Goal: Check status: Check status

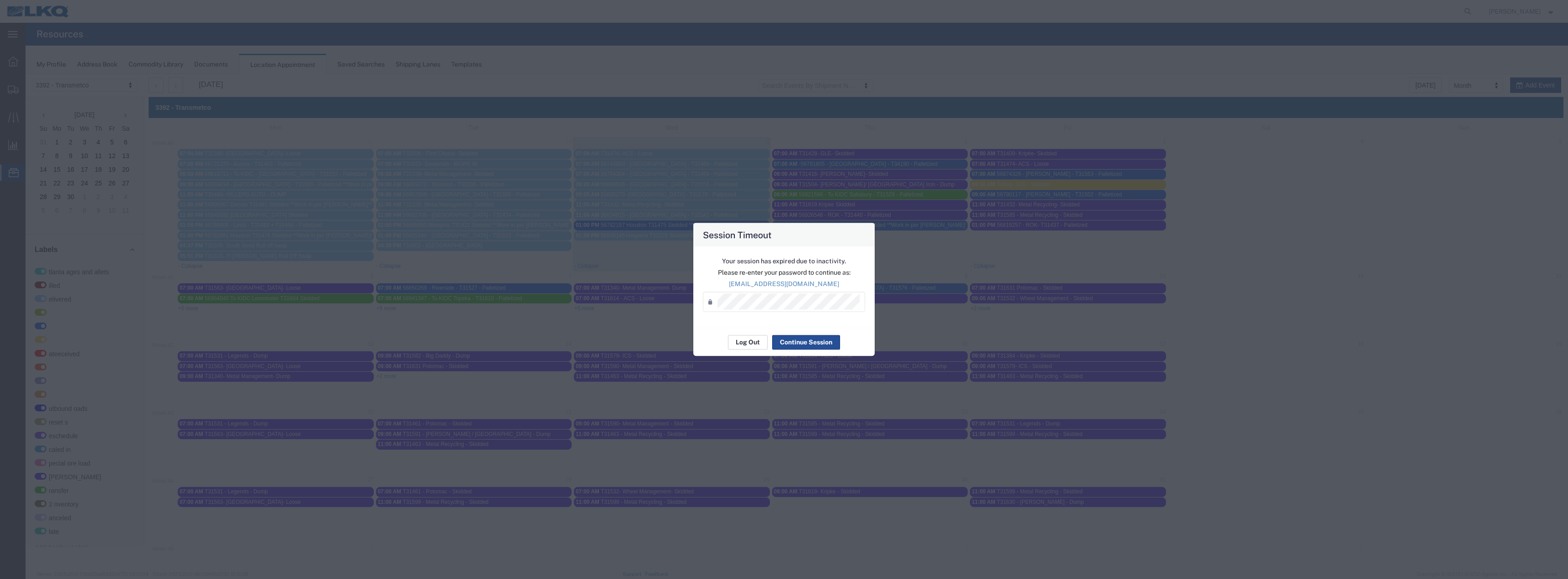
click at [747, 341] on button "Log Out" at bounding box center [747, 342] width 40 height 15
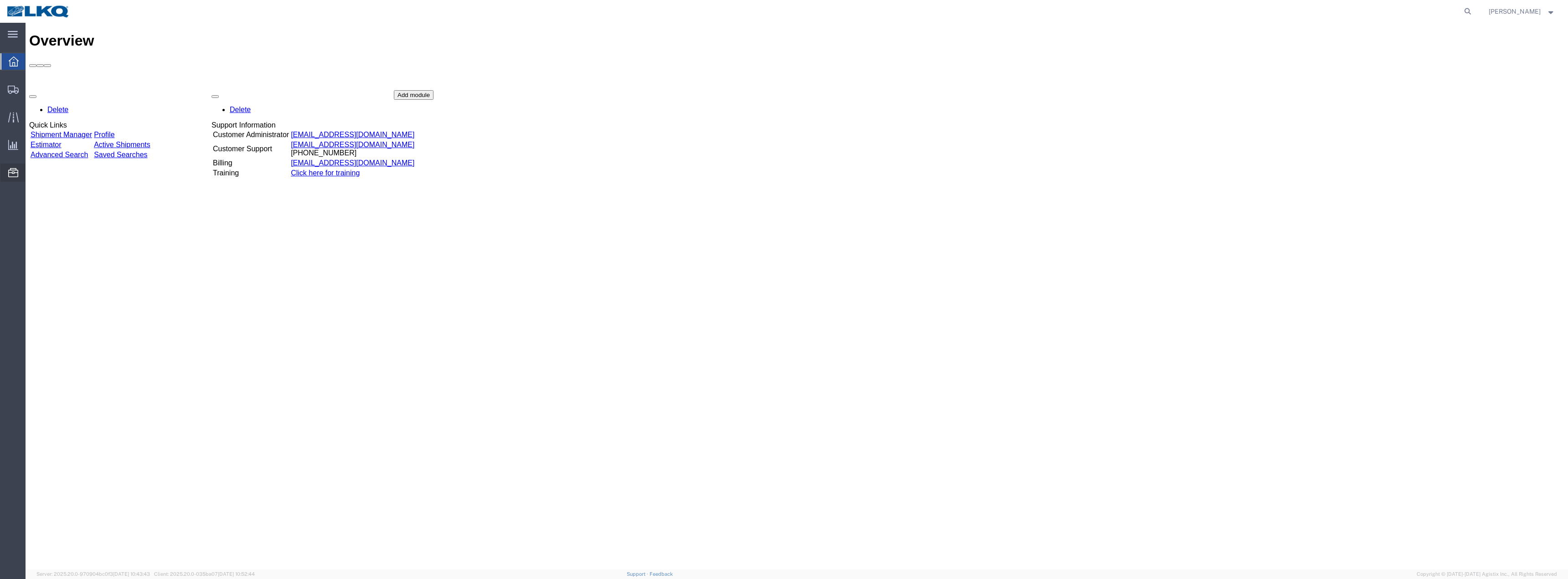
click at [0, 0] on span "Location Appointment" at bounding box center [0, 0] width 0 height 0
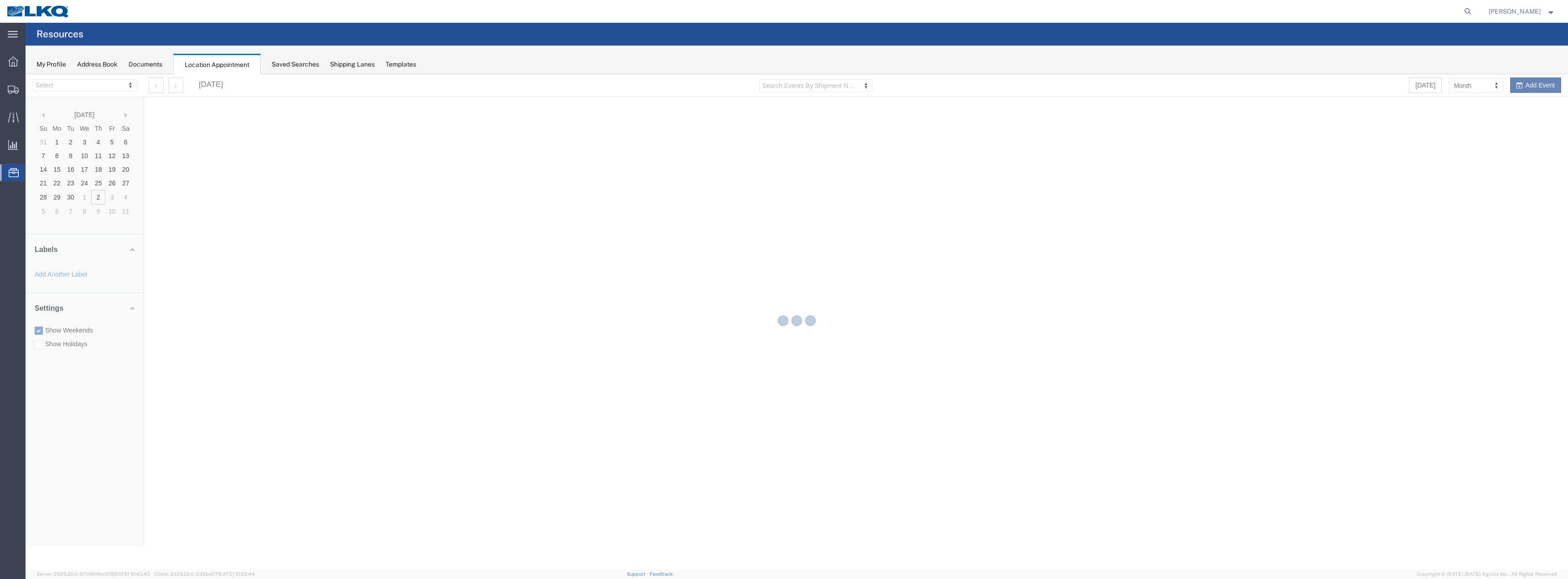
select select "28018"
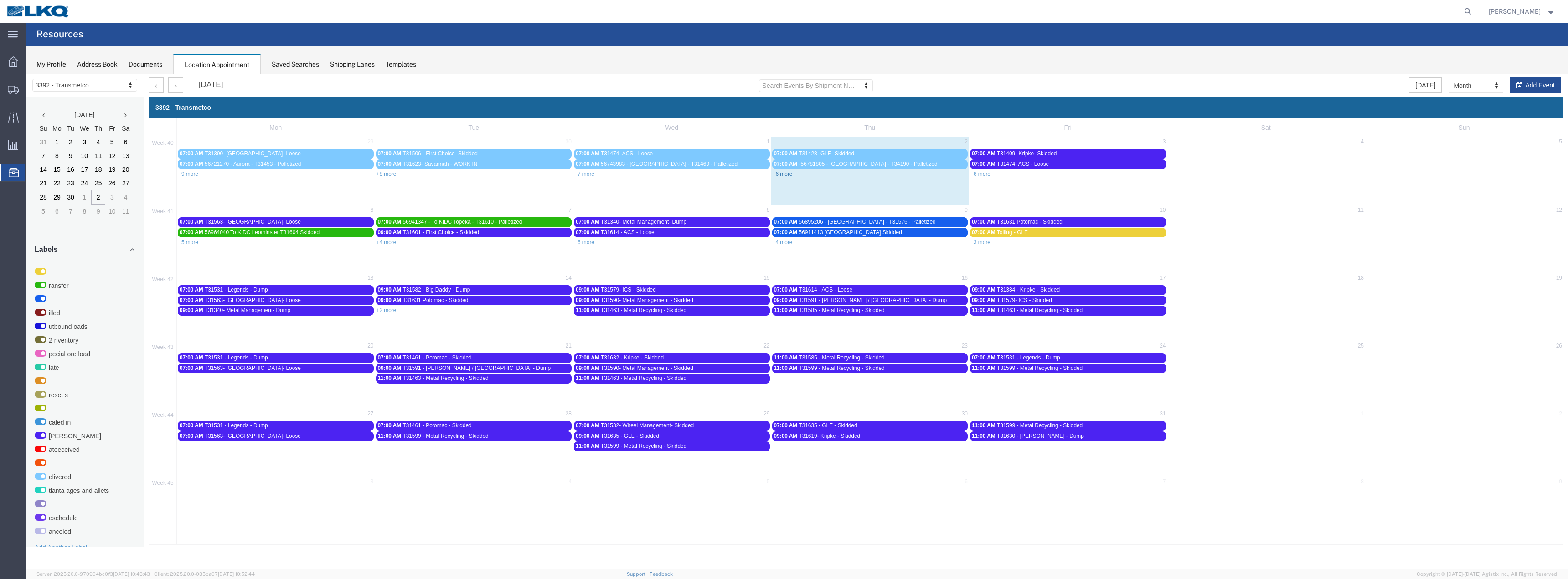
click at [790, 171] on link "+6 more" at bounding box center [783, 174] width 20 height 6
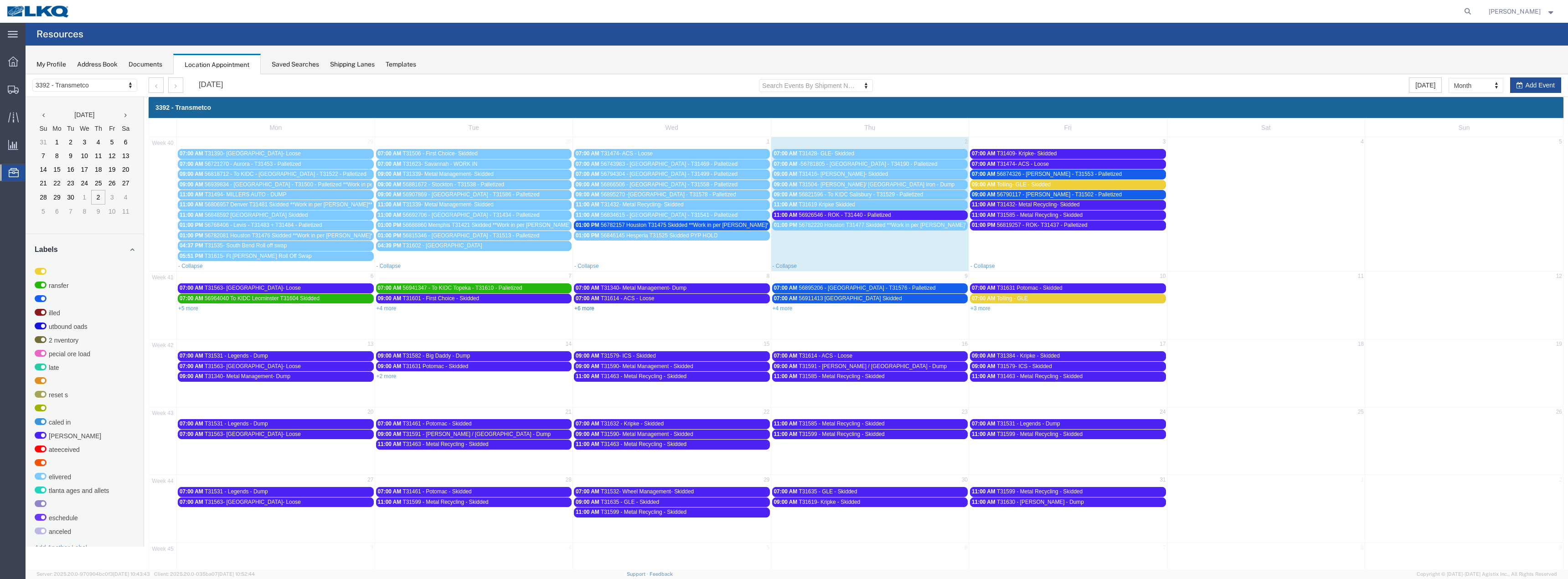
click at [584, 309] on link "+6 more" at bounding box center [585, 309] width 20 height 6
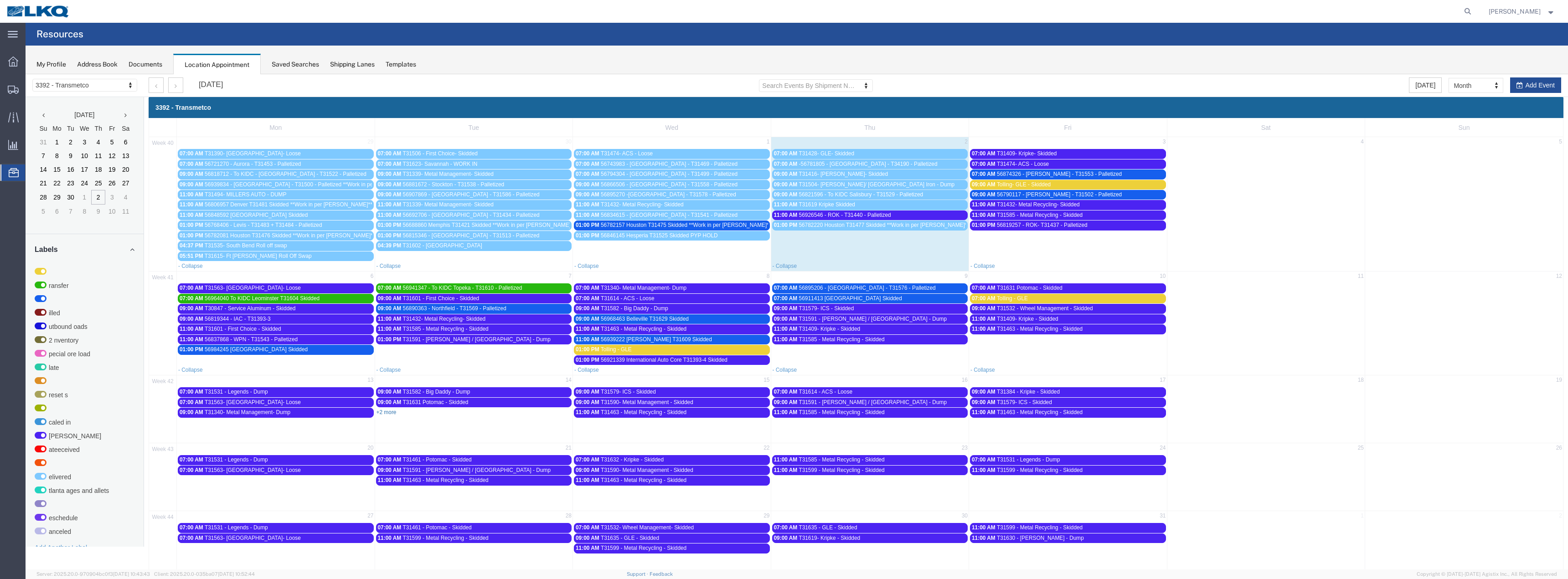
click at [390, 409] on link "+2 more" at bounding box center [387, 413] width 20 height 6
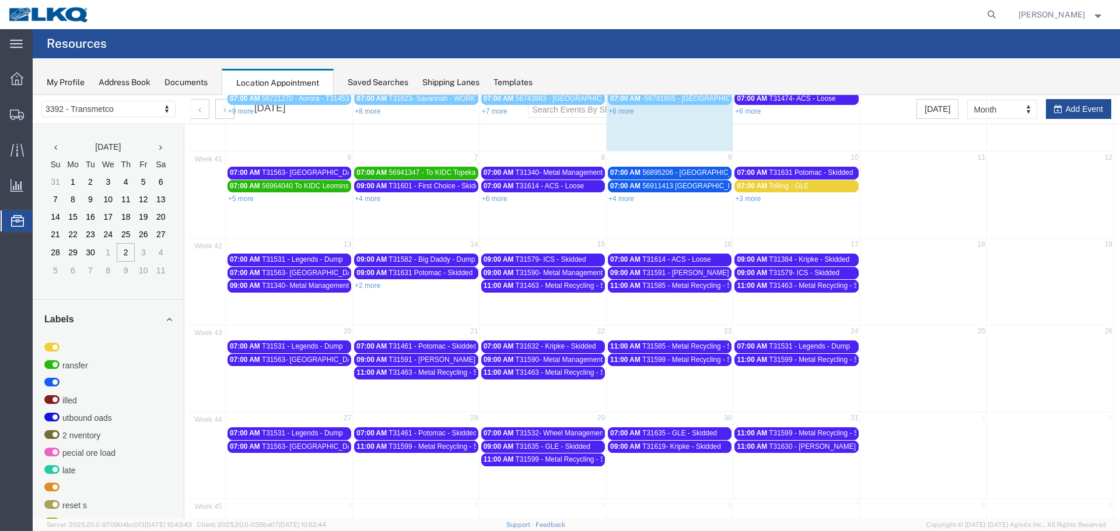
scroll to position [74, 0]
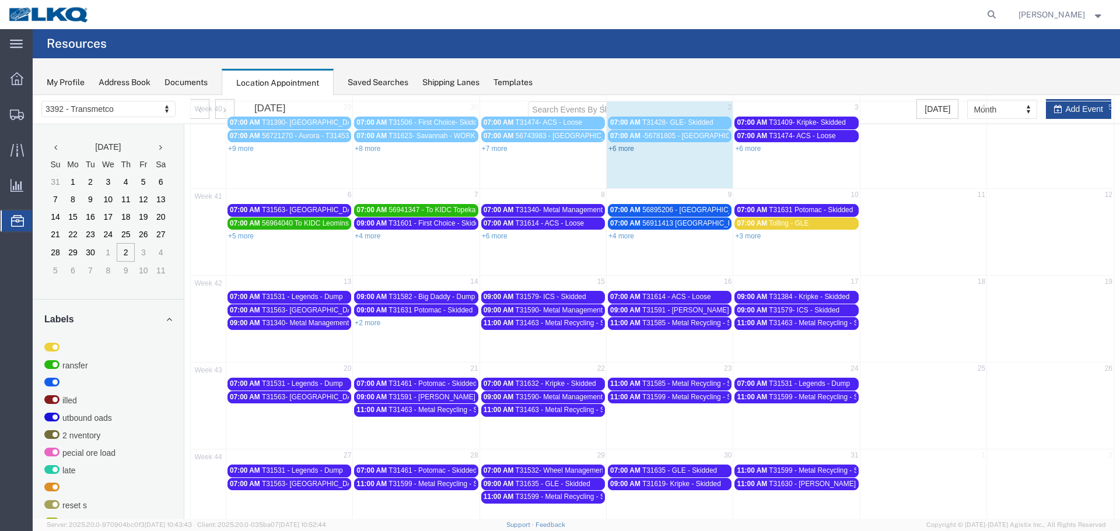
click at [626, 148] on link "+6 more" at bounding box center [621, 149] width 26 height 8
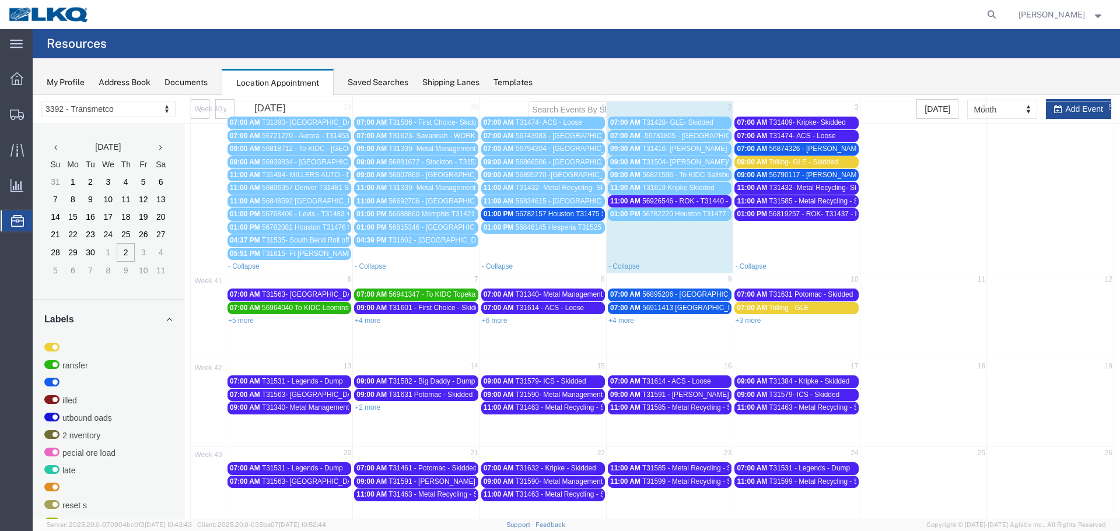
click at [571, 213] on span "56782157 Houston T31475 Skidded **Work in per [PERSON_NAME]**" at bounding box center [625, 214] width 218 height 8
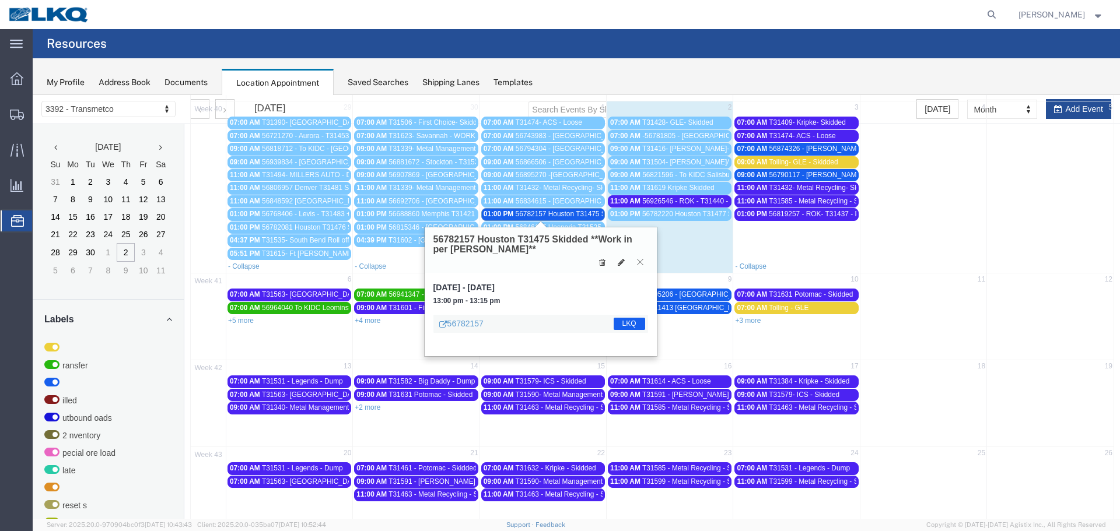
click at [639, 261] on icon at bounding box center [640, 261] width 6 height 7
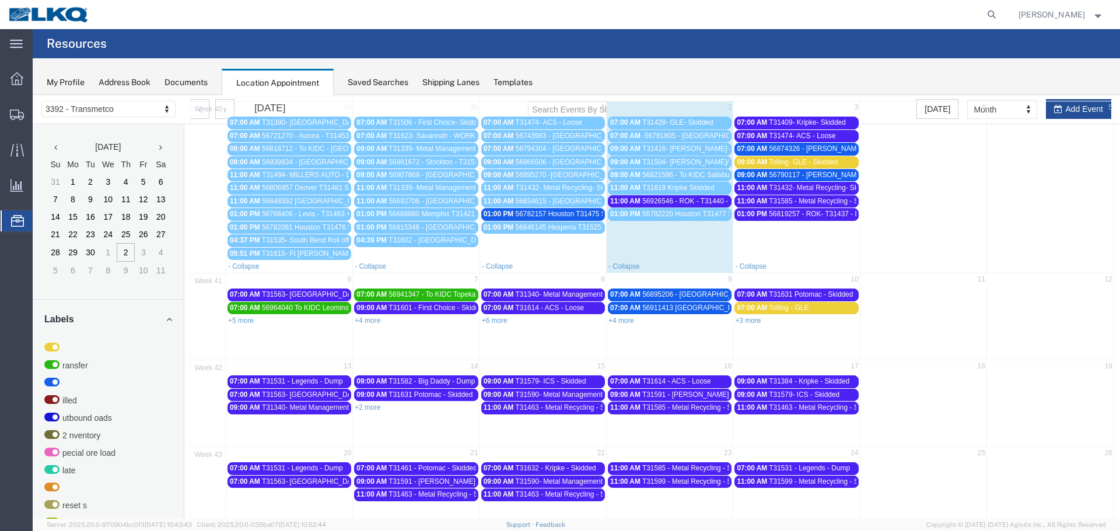
click at [773, 174] on span "56790117 - [PERSON_NAME] - T31502 - Palletized" at bounding box center [849, 175] width 160 height 8
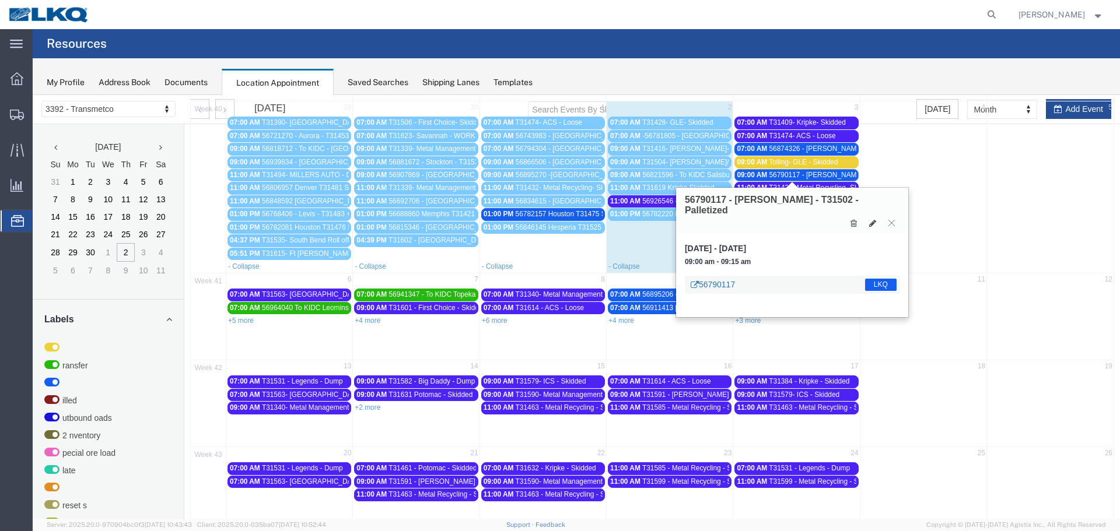
click at [719, 279] on link "56790117" at bounding box center [713, 285] width 44 height 12
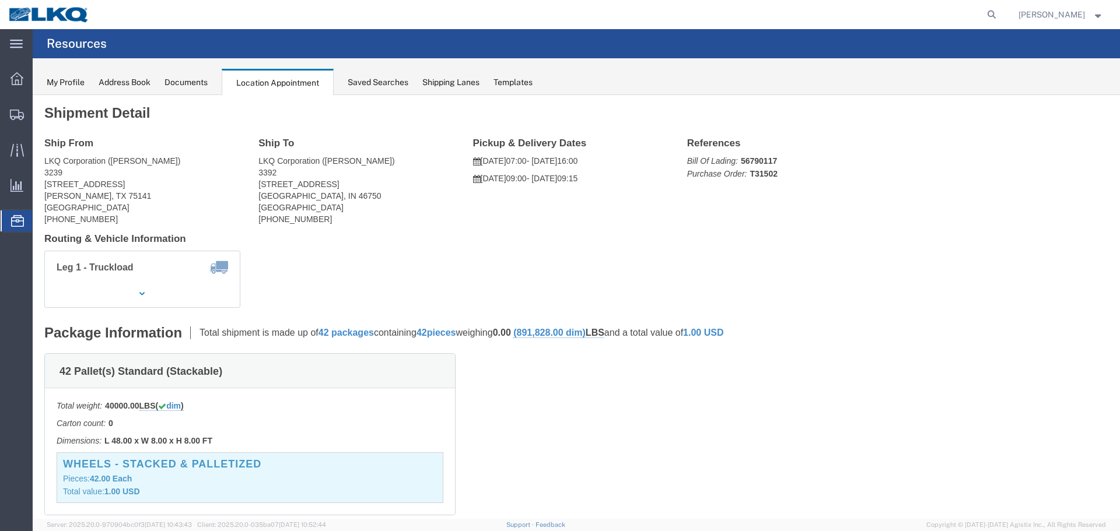
scroll to position [0, 0]
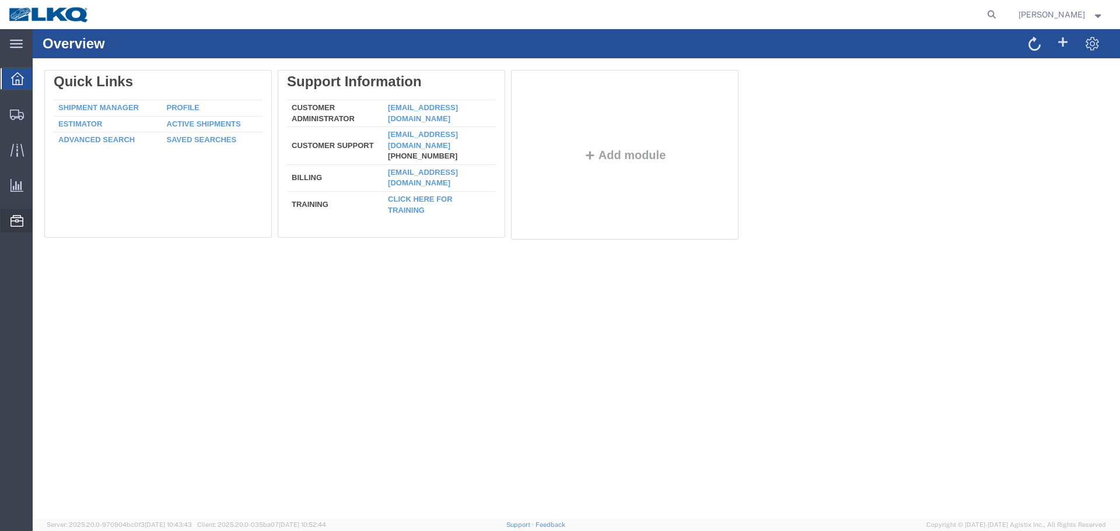
click at [0, 0] on span "Location Appointment" at bounding box center [0, 0] width 0 height 0
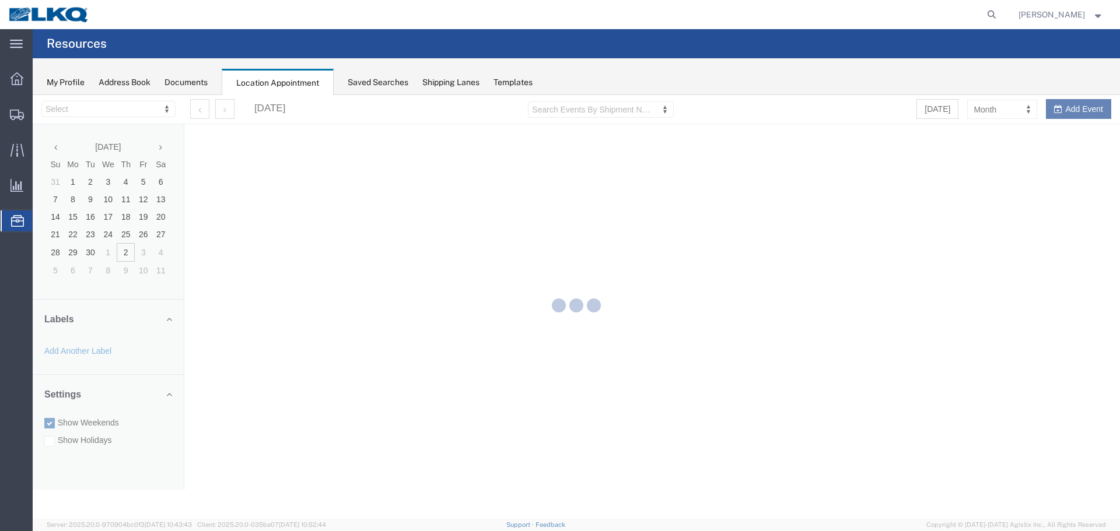
select select "28018"
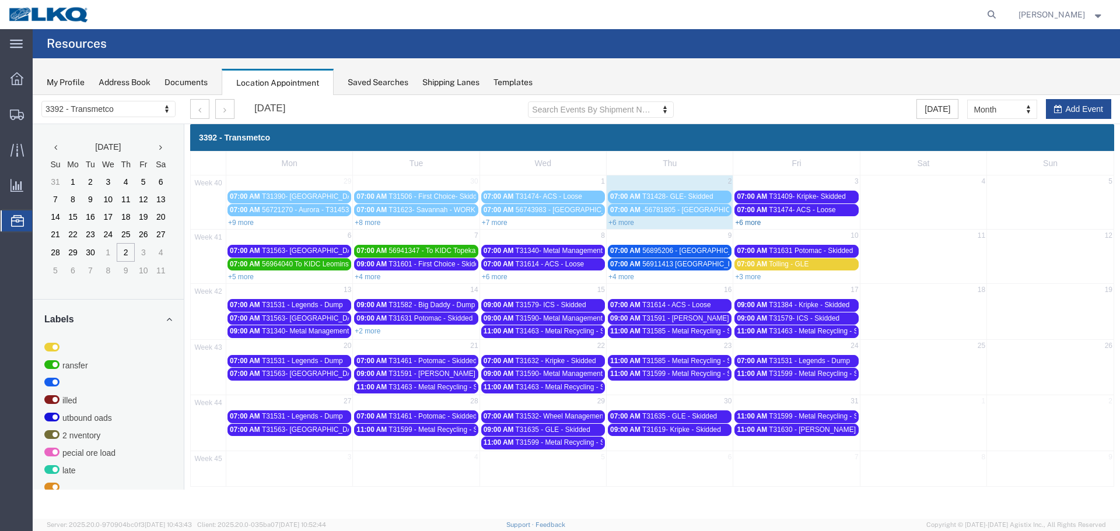
click at [749, 223] on link "+6 more" at bounding box center [748, 223] width 26 height 8
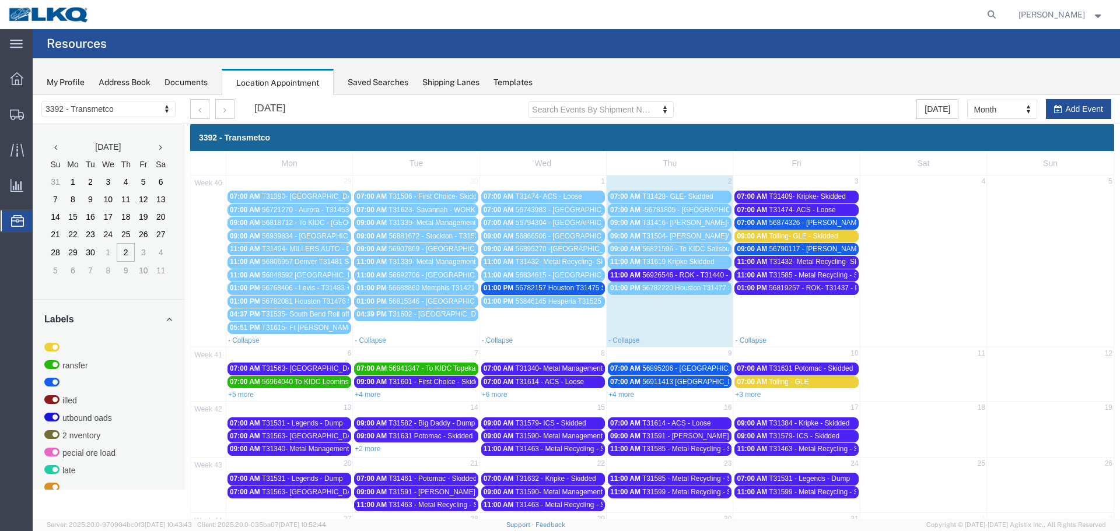
click at [793, 223] on span "56874326 - [PERSON_NAME] - T31553 - Palletized" at bounding box center [849, 223] width 160 height 8
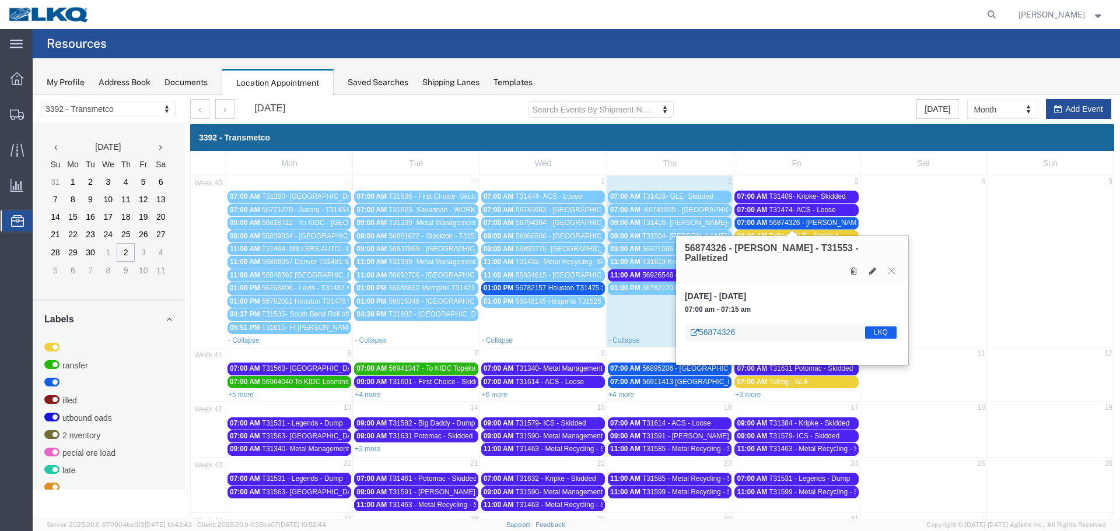
click at [716, 327] on link "56874326" at bounding box center [713, 333] width 44 height 12
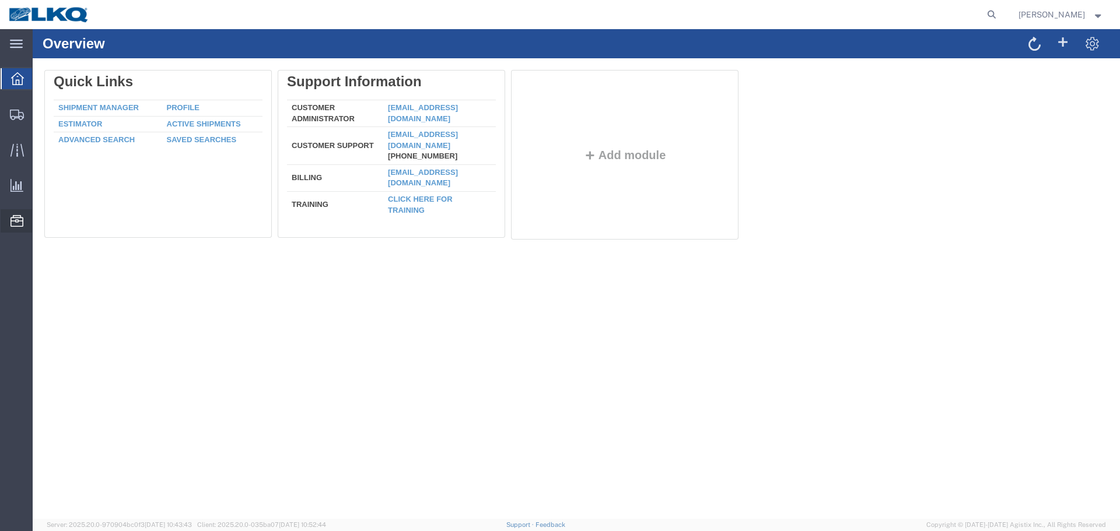
click at [0, 0] on span "Location Appointment" at bounding box center [0, 0] width 0 height 0
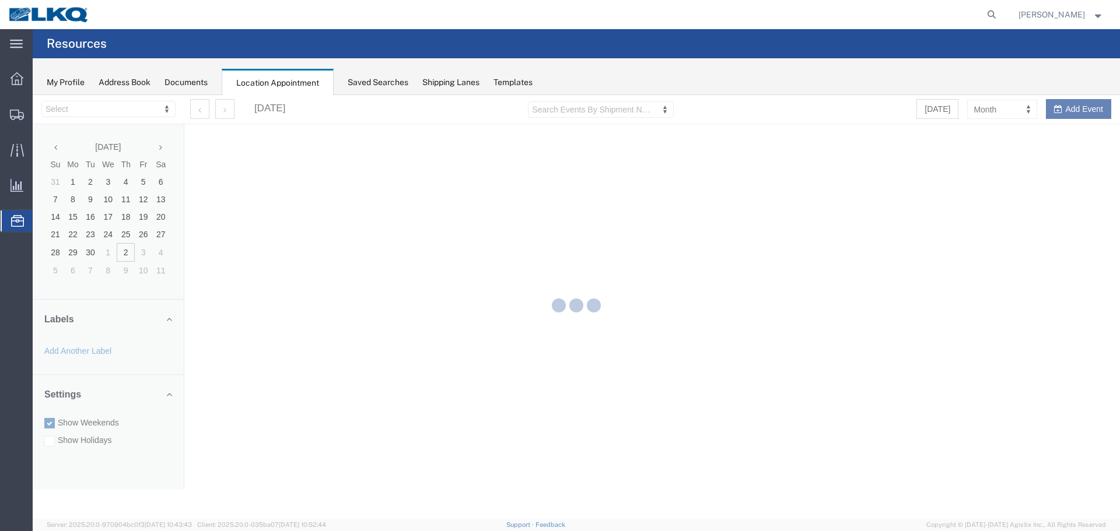
select select "28018"
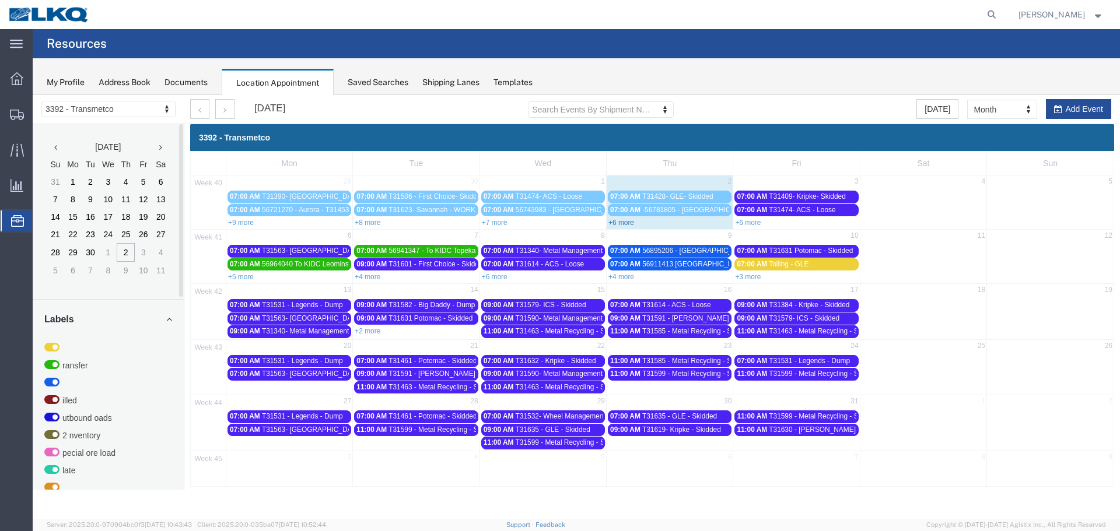
click at [622, 223] on link "+6 more" at bounding box center [621, 223] width 26 height 8
